Goal: Find contact information: Find contact information

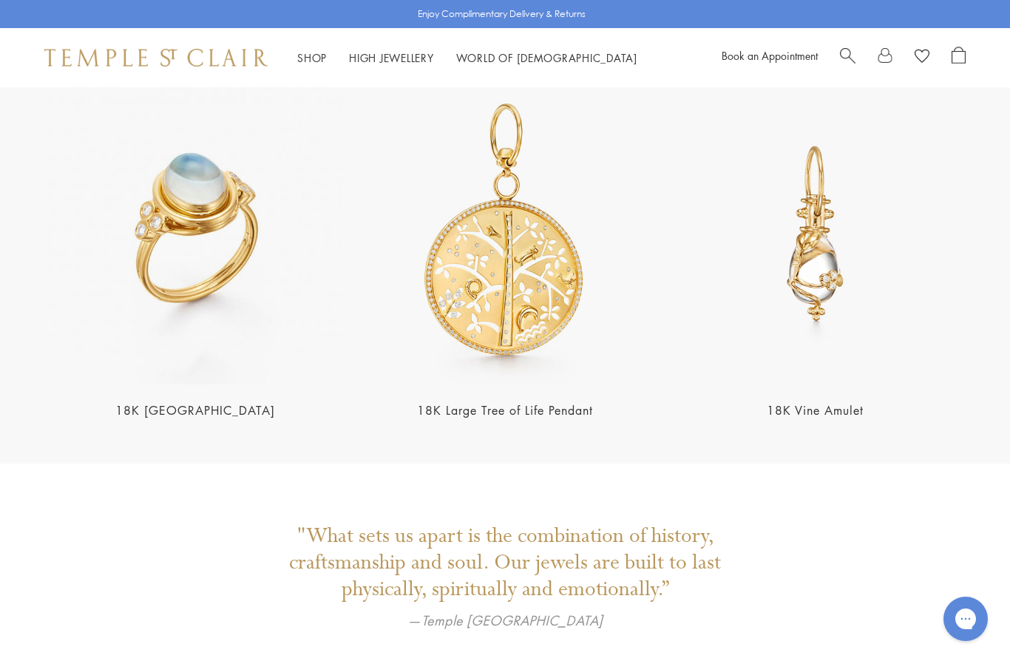
scroll to position [2812, 0]
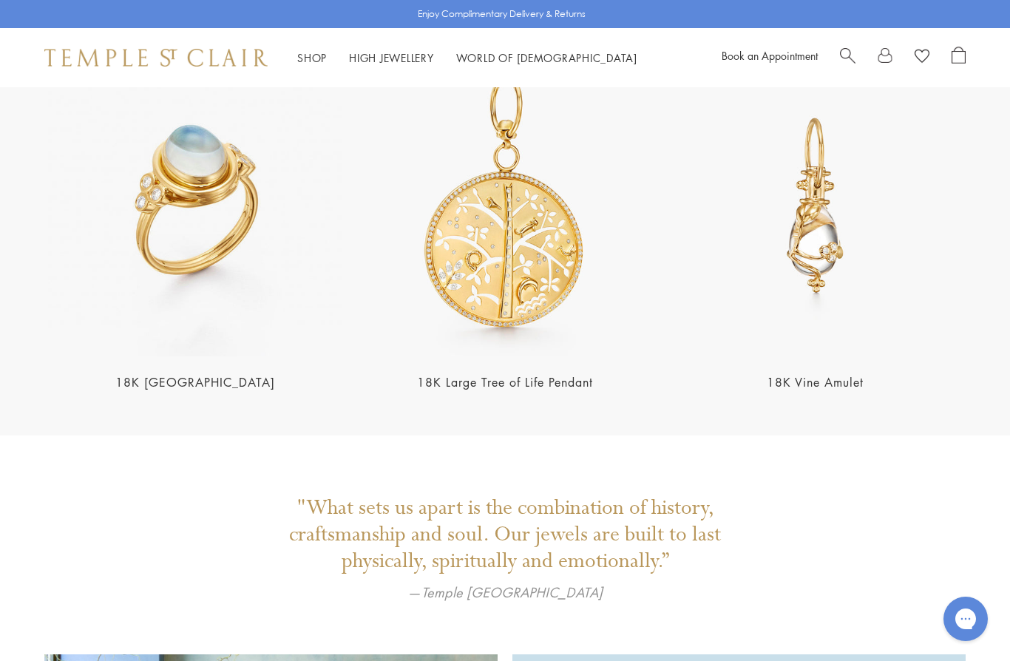
click at [507, 237] on img at bounding box center [504, 205] width 301 height 301
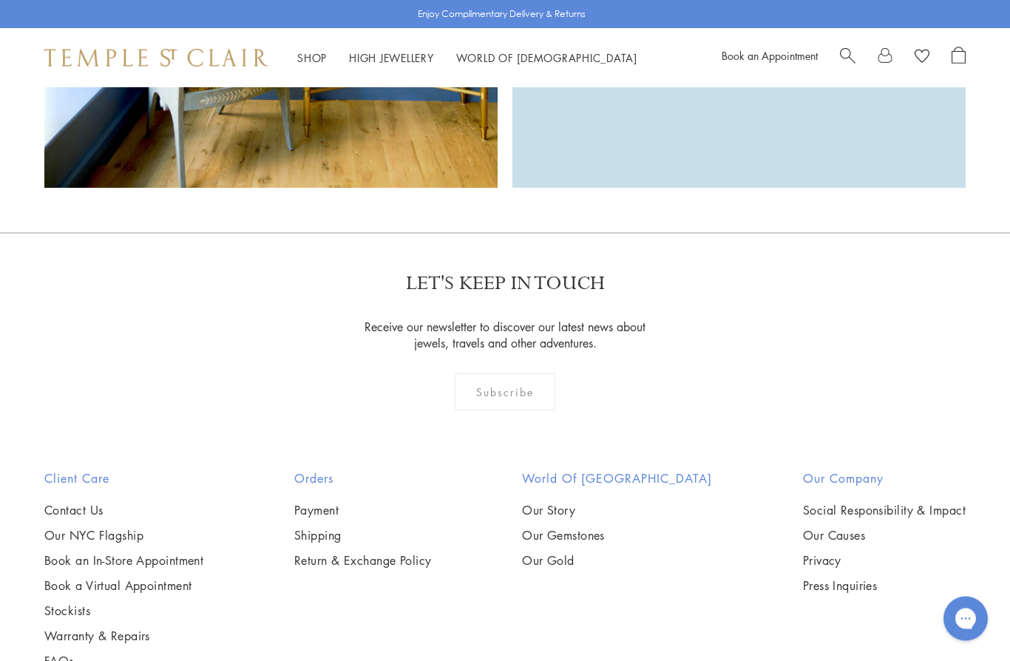
scroll to position [3750, 0]
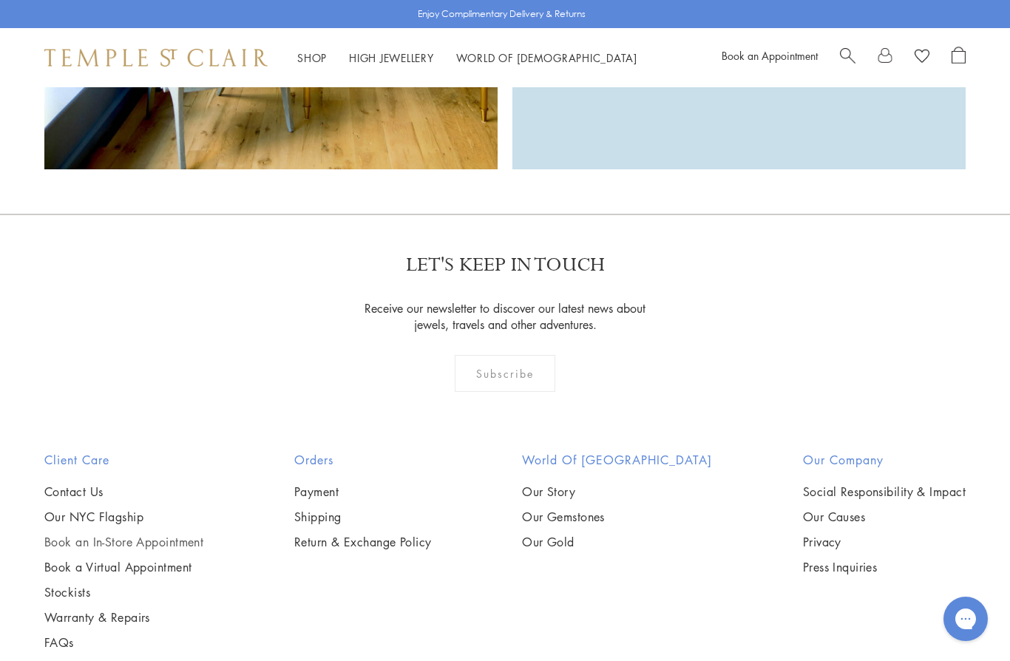
click at [98, 534] on link "Book an In-Store Appointment" at bounding box center [123, 542] width 159 height 16
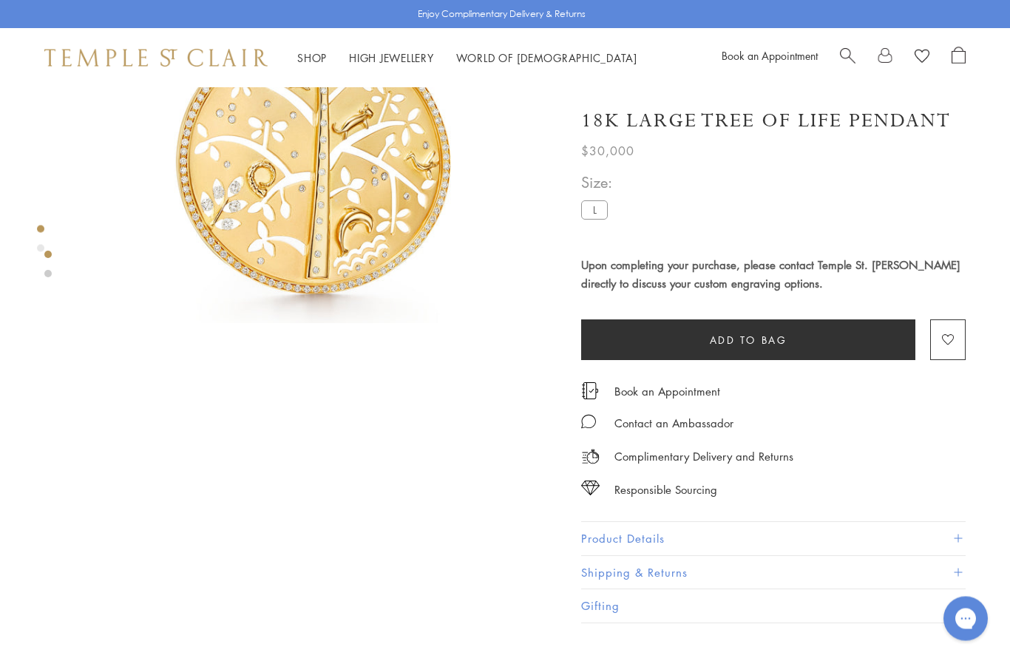
scroll to position [249, 0]
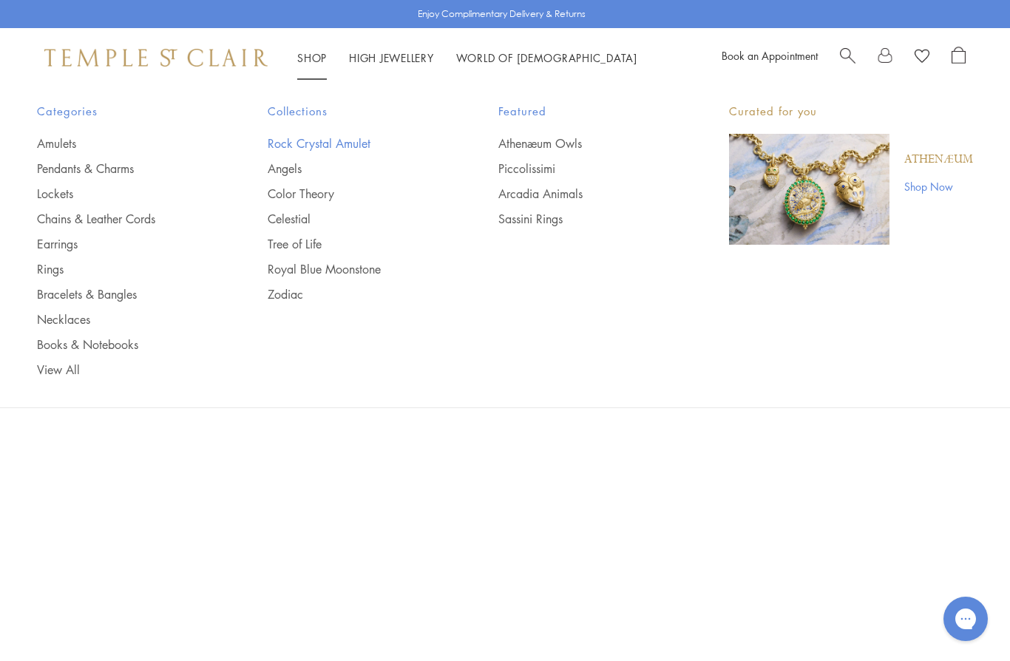
click at [302, 145] on link "Rock Crystal Amulet" at bounding box center [353, 143] width 171 height 16
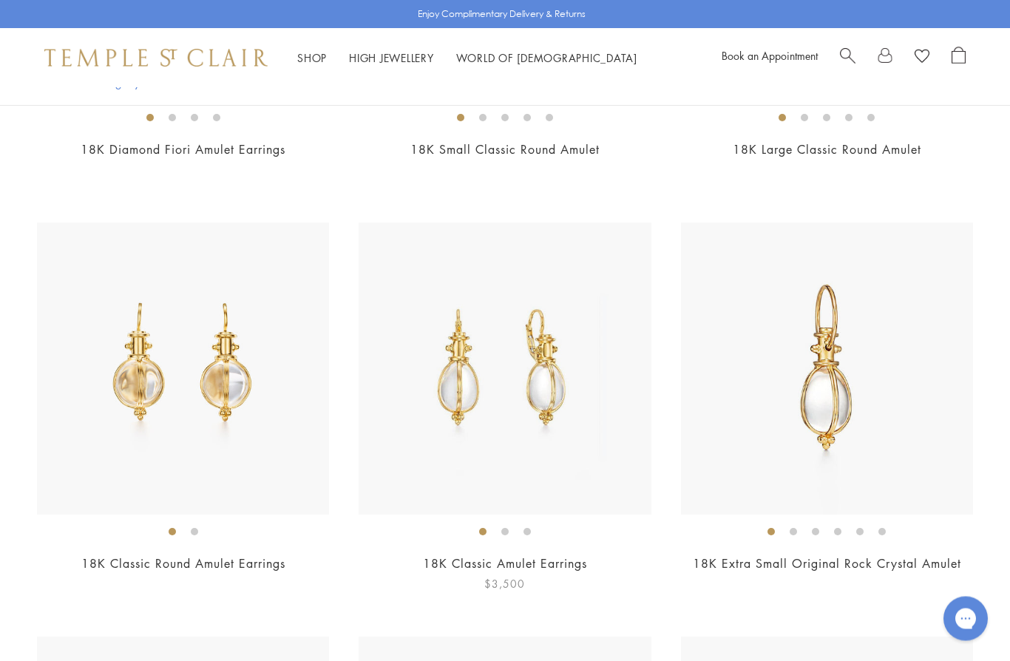
scroll to position [2121, 0]
click at [829, 358] on img at bounding box center [827, 367] width 292 height 292
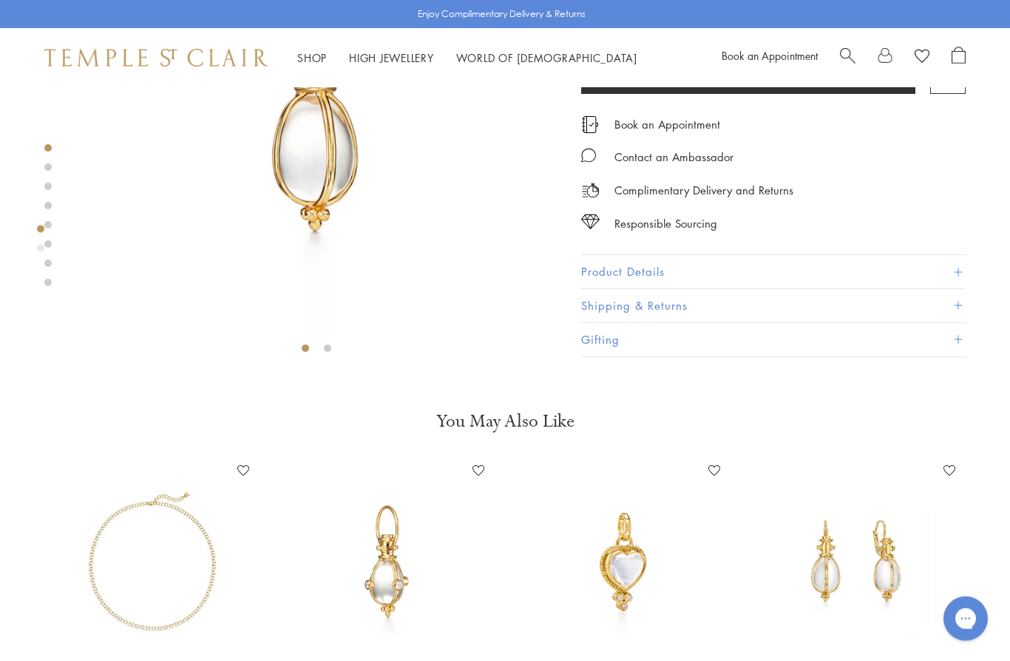
scroll to position [234, 0]
click at [627, 269] on button "Product Details" at bounding box center [773, 272] width 384 height 33
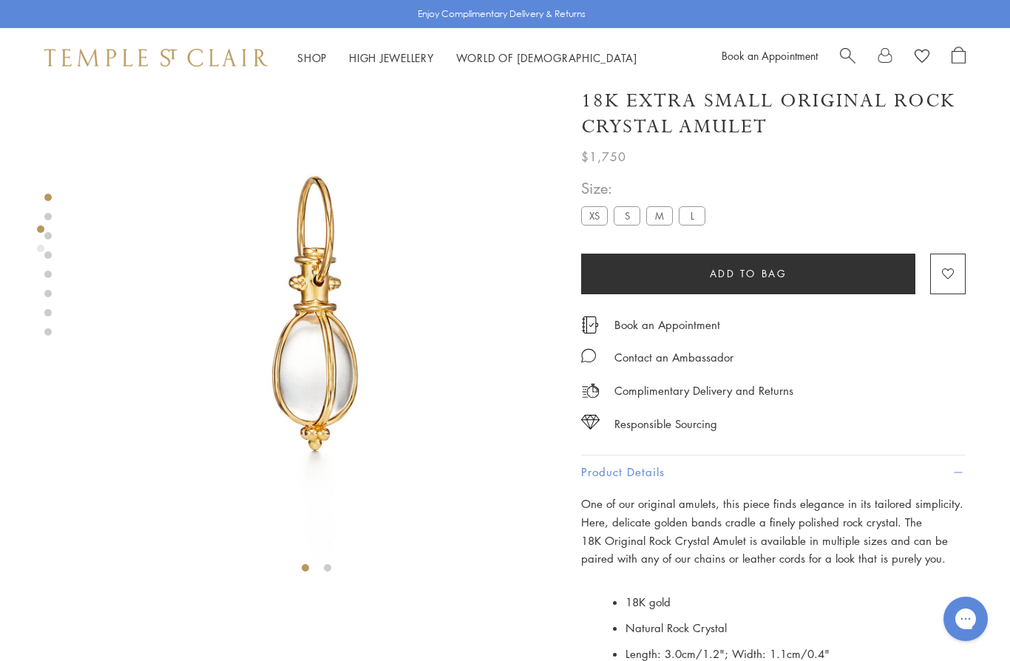
scroll to position [14, 3]
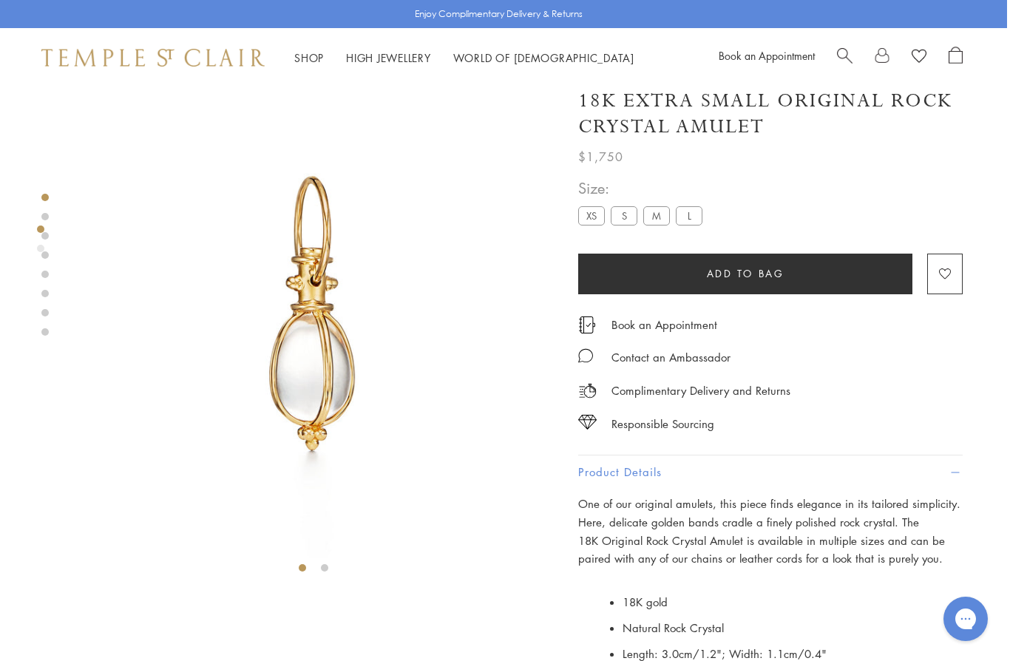
click at [328, 568] on li at bounding box center [324, 567] width 7 height 7
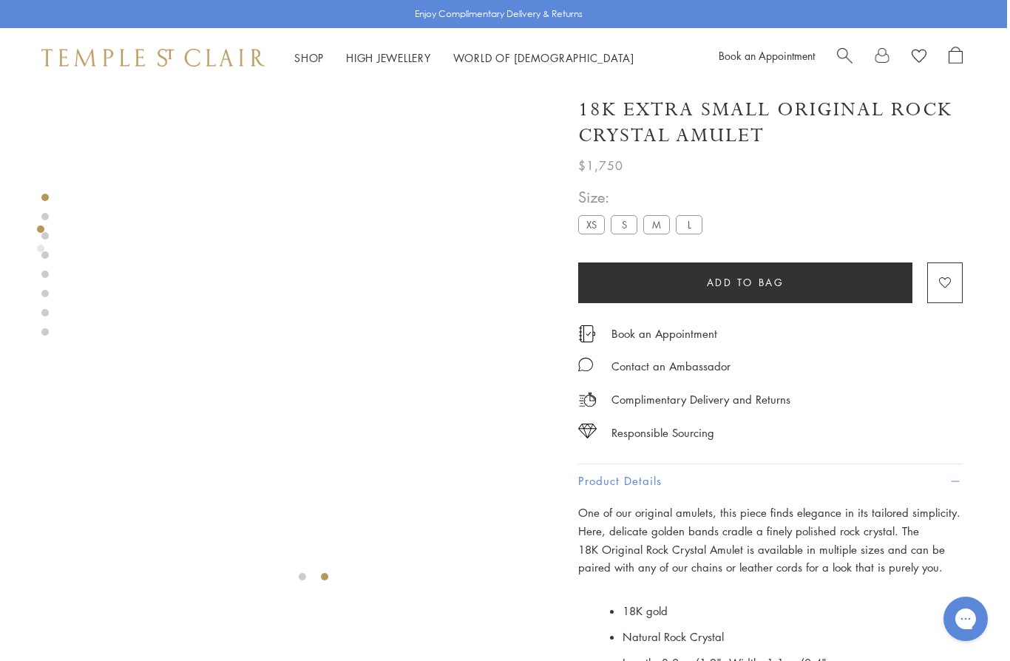
scroll to position [0, 3]
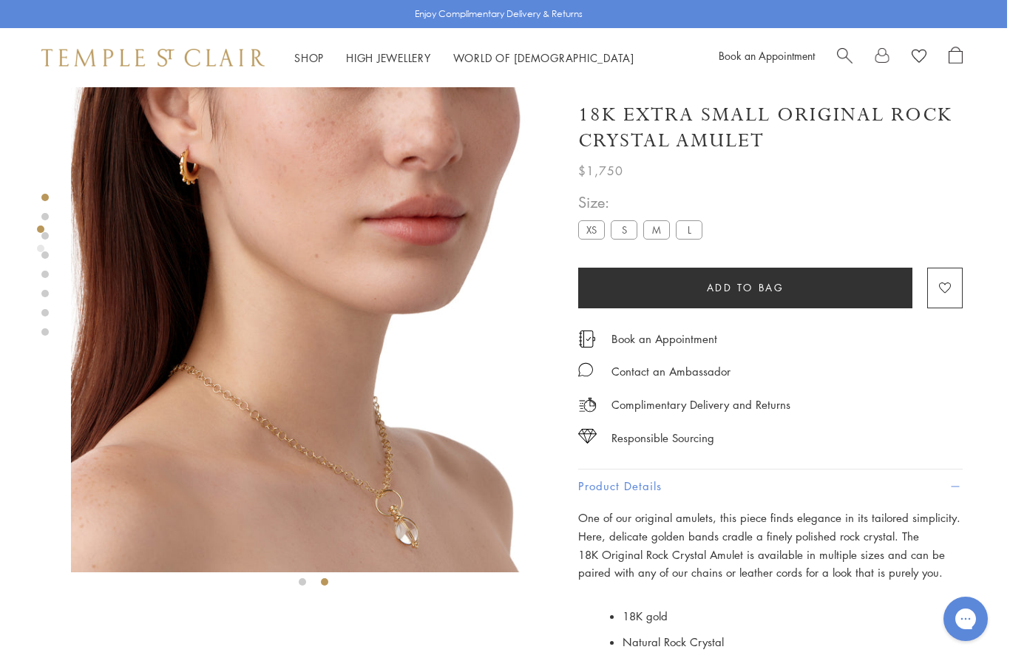
click at [42, 257] on link at bounding box center [44, 254] width 7 height 7
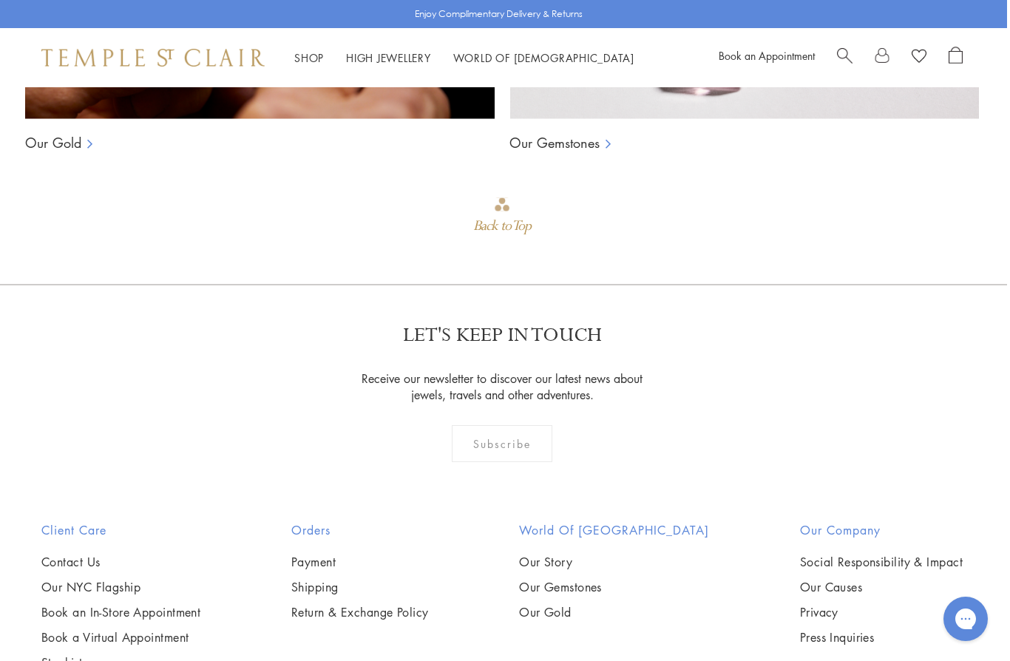
scroll to position [1512, 3]
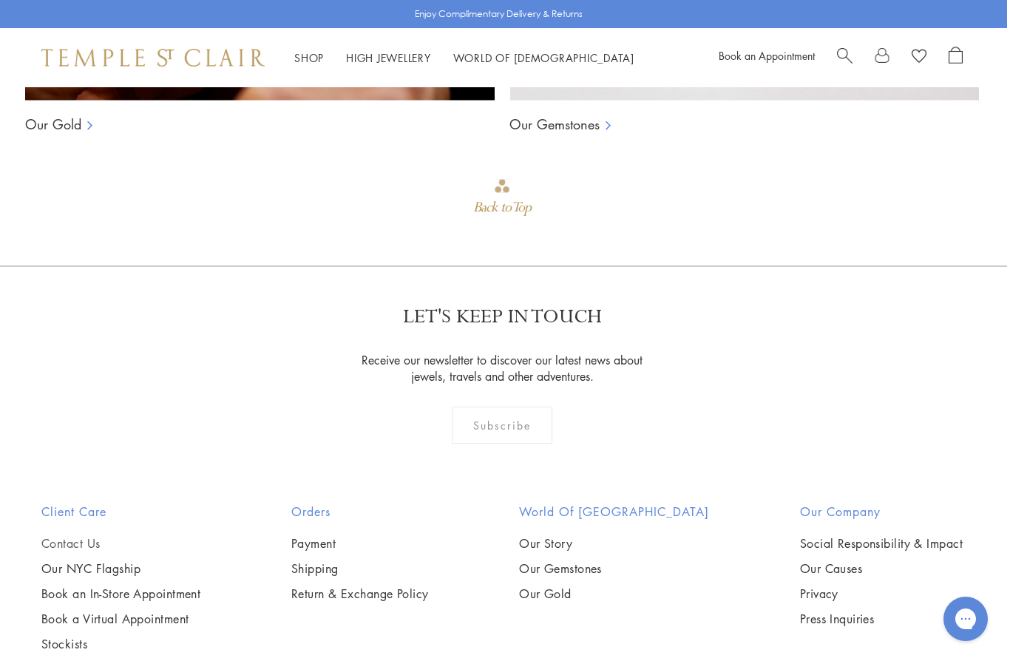
click at [78, 549] on link "Contact Us" at bounding box center [120, 543] width 159 height 16
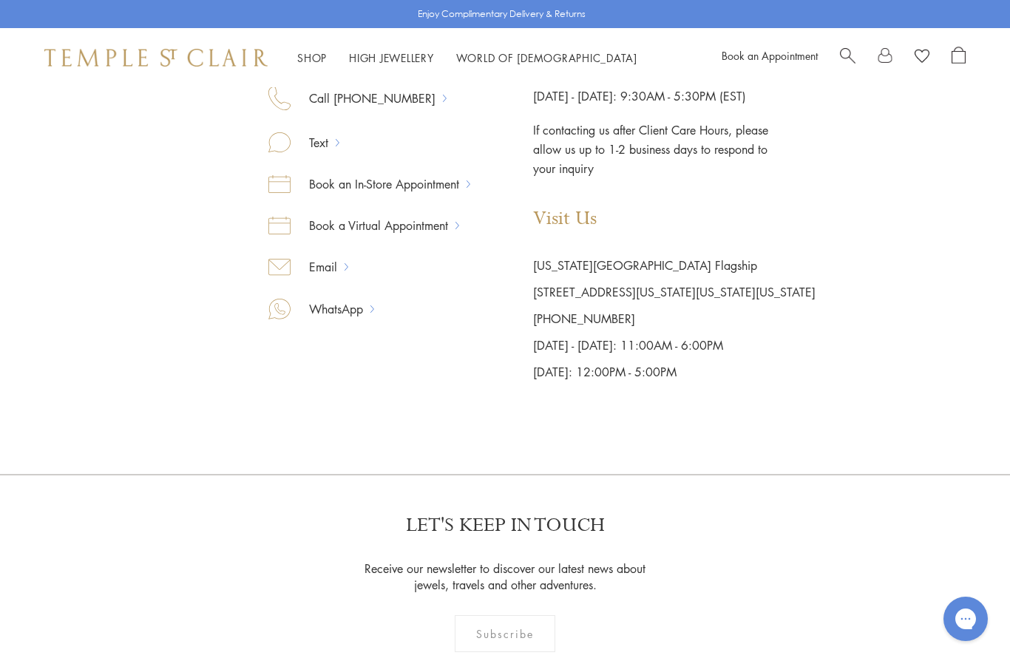
scroll to position [271, 0]
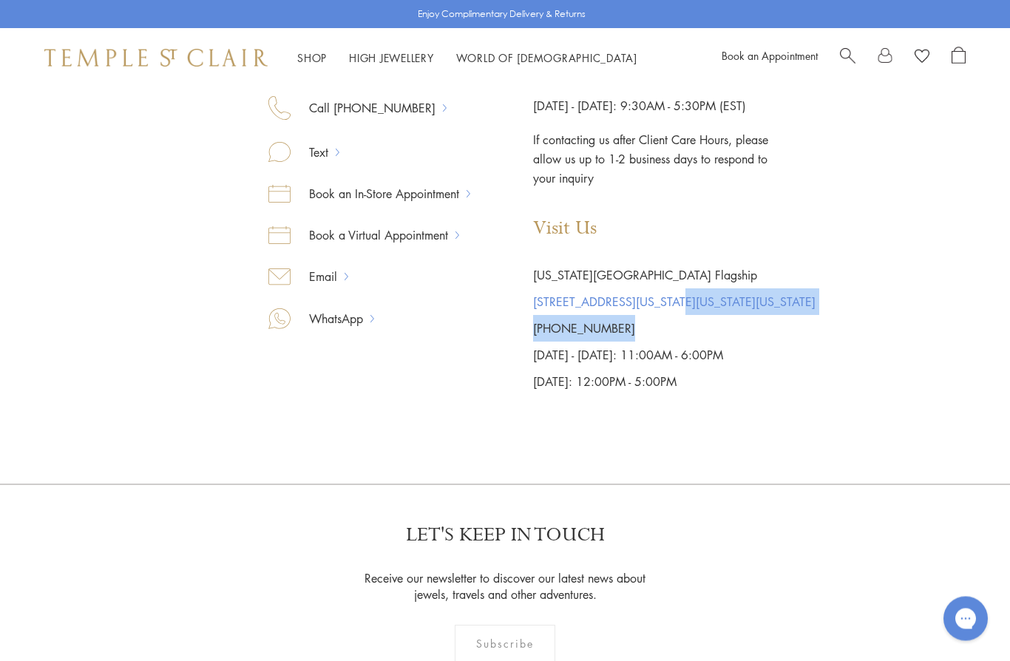
drag, startPoint x: 635, startPoint y: 329, endPoint x: 676, endPoint y: 299, distance: 50.7
click at [676, 299] on div "Visit Us [US_STATE][GEOGRAPHIC_DATA] Flagship [STREET_ADDRESS][US_STATE][US_STA…" at bounding box center [674, 306] width 282 height 177
click at [666, 329] on p "[PHONE_NUMBER]" at bounding box center [674, 329] width 282 height 27
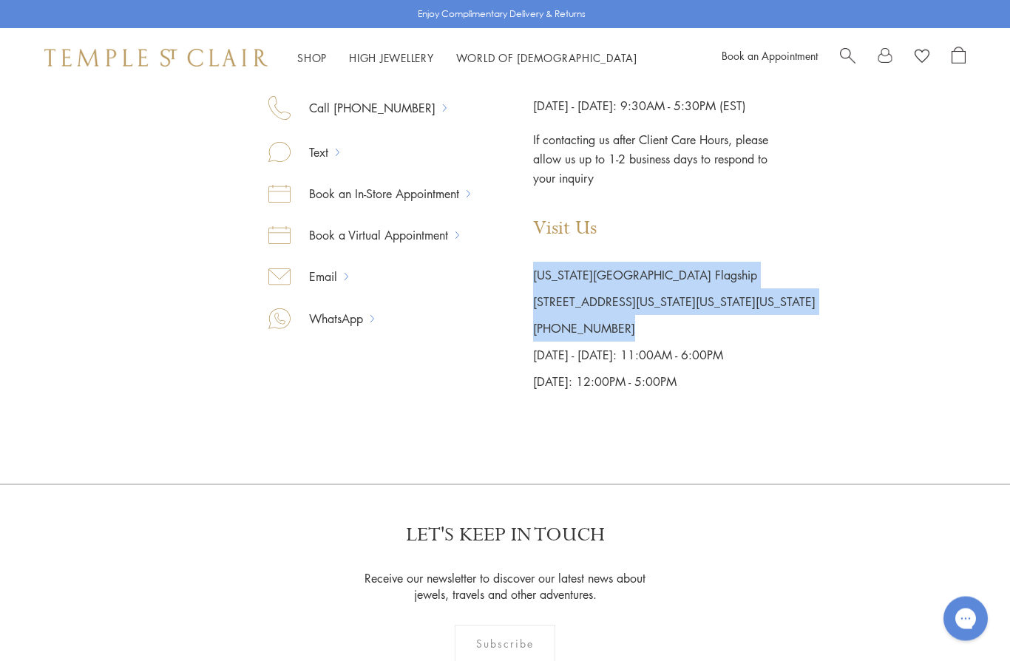
drag, startPoint x: 542, startPoint y: 276, endPoint x: 660, endPoint y: 322, distance: 126.6
click at [660, 322] on div "Visit Us [US_STATE][GEOGRAPHIC_DATA] Flagship [STREET_ADDRESS][US_STATE][US_STA…" at bounding box center [674, 306] width 282 height 177
click at [652, 323] on p "[PHONE_NUMBER]" at bounding box center [674, 329] width 282 height 27
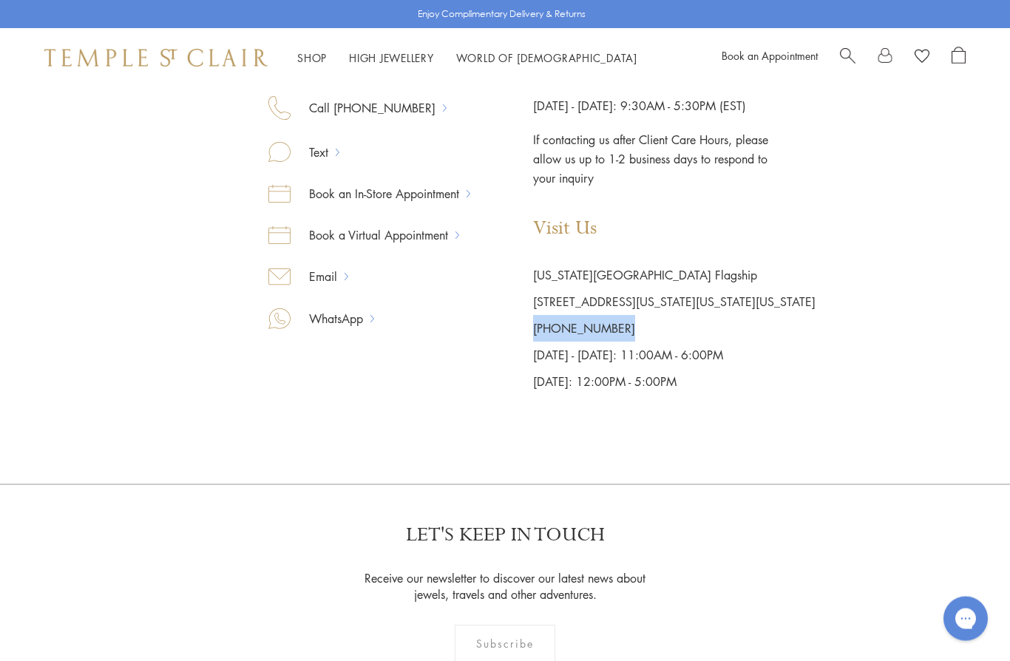
drag, startPoint x: 630, startPoint y: 327, endPoint x: 529, endPoint y: 327, distance: 101.3
click at [529, 327] on div "Contact Us Call [PHONE_NUMBER] Text Book an In-Store Appointment Book a Virtual…" at bounding box center [504, 223] width 621 height 343
copy link "[PHONE_NUMBER]"
